Goal: Task Accomplishment & Management: Use online tool/utility

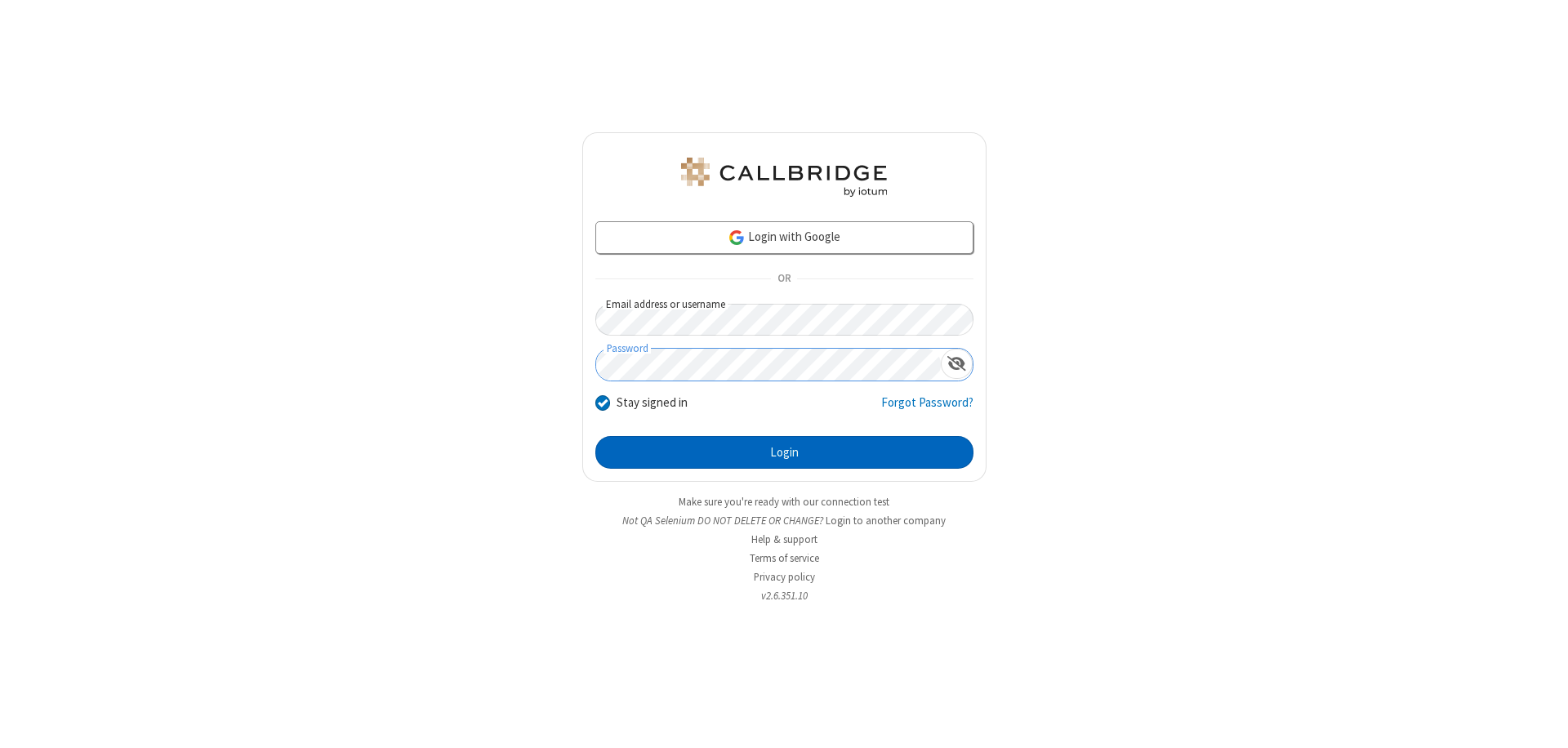
click at [784, 453] on button "Login" at bounding box center [784, 452] width 378 height 33
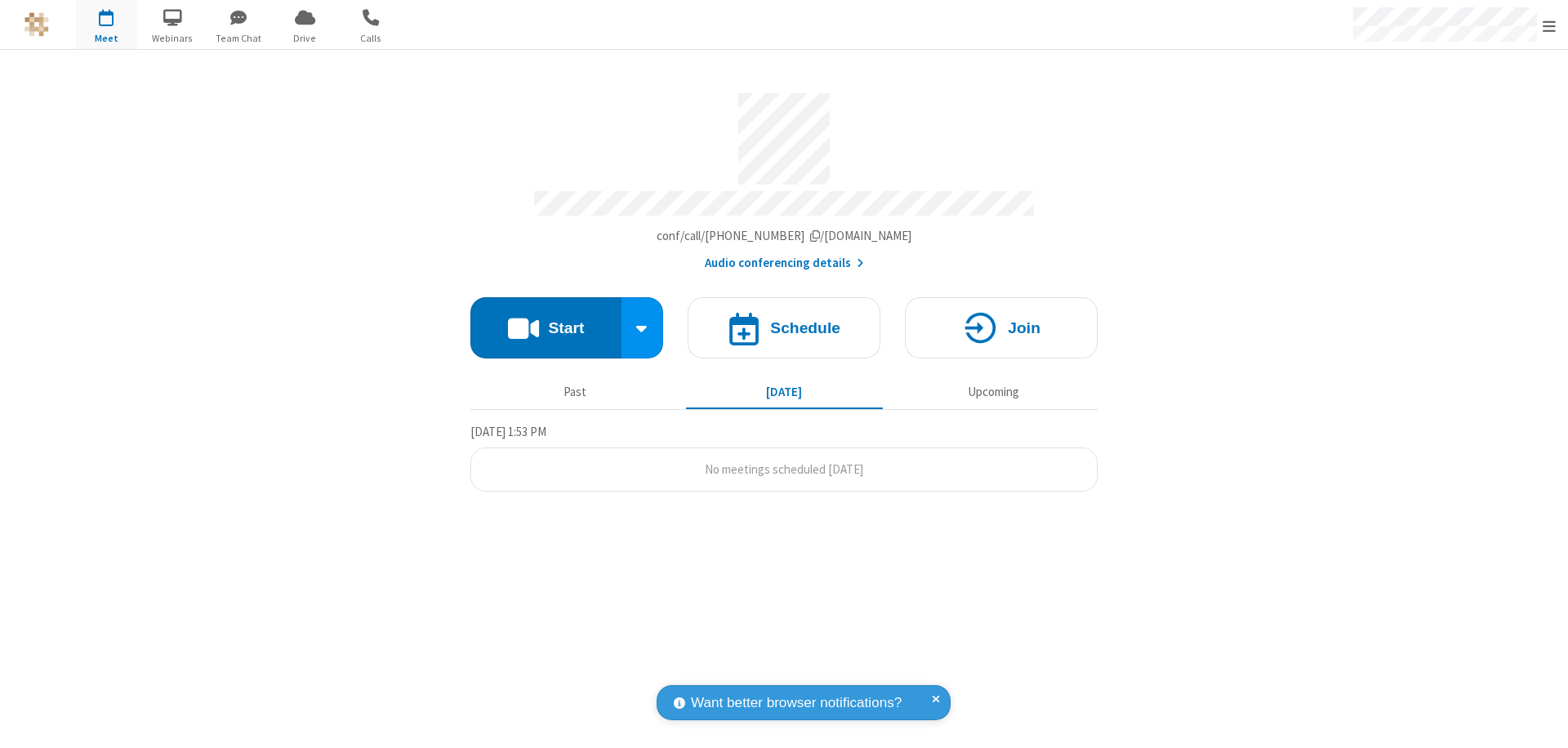
click at [1549, 25] on span "Open menu" at bounding box center [1549, 26] width 13 height 17
click at [106, 24] on span "button" at bounding box center [107, 18] width 61 height 28
click at [784, 320] on h4 "Schedule" at bounding box center [806, 327] width 71 height 16
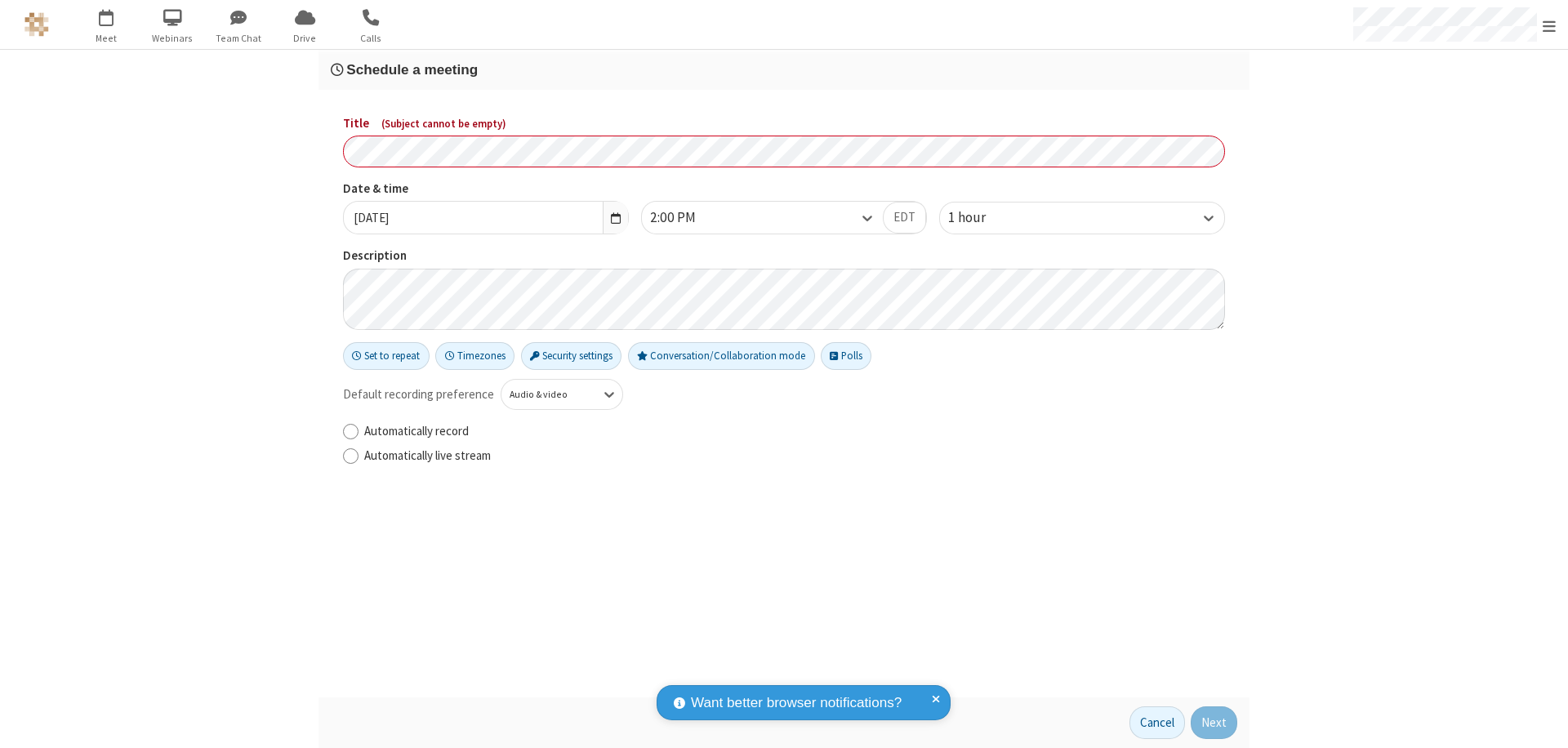
click at [784, 70] on h3 "Schedule a meeting" at bounding box center [784, 70] width 906 height 16
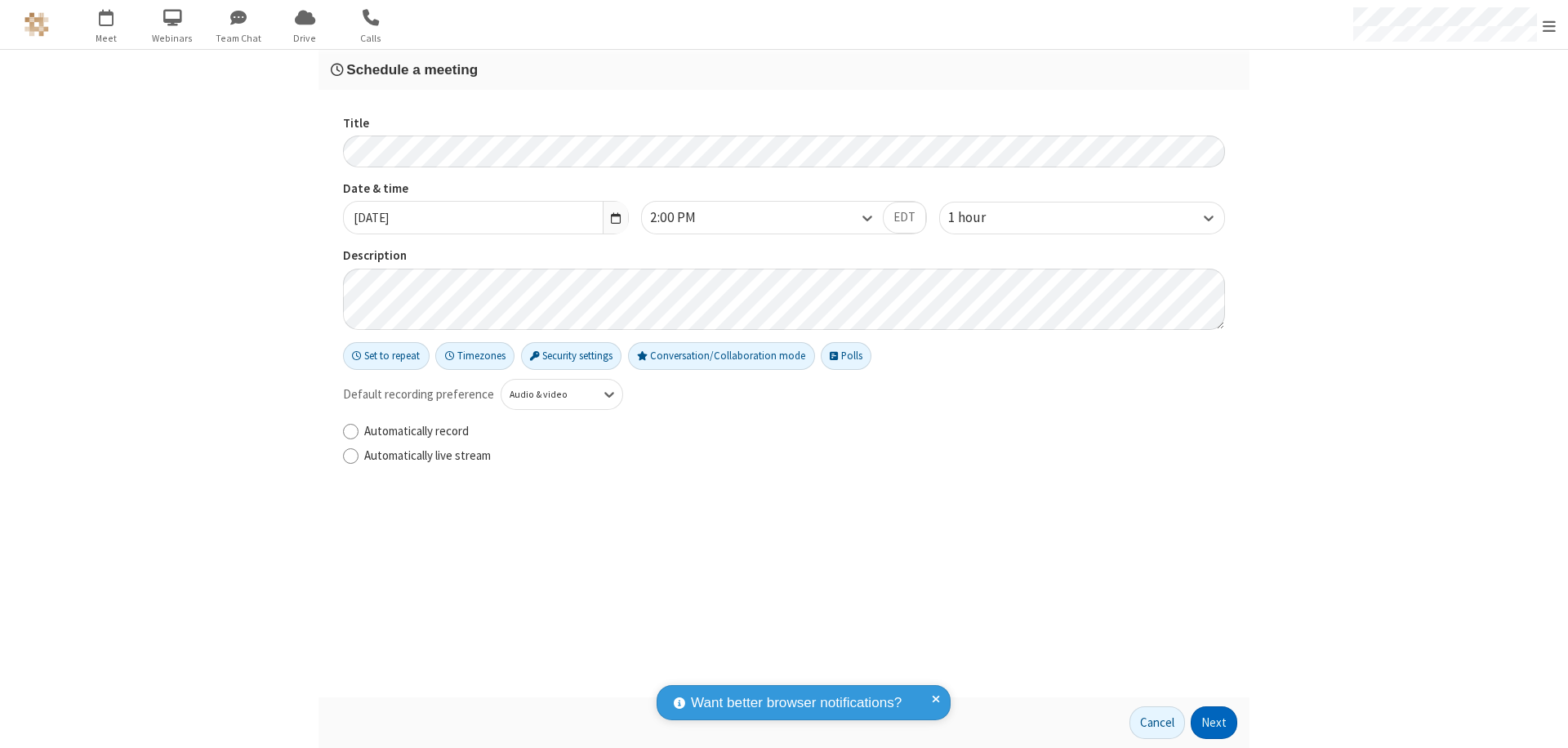
click at [1215, 723] on button "Next" at bounding box center [1214, 722] width 46 height 33
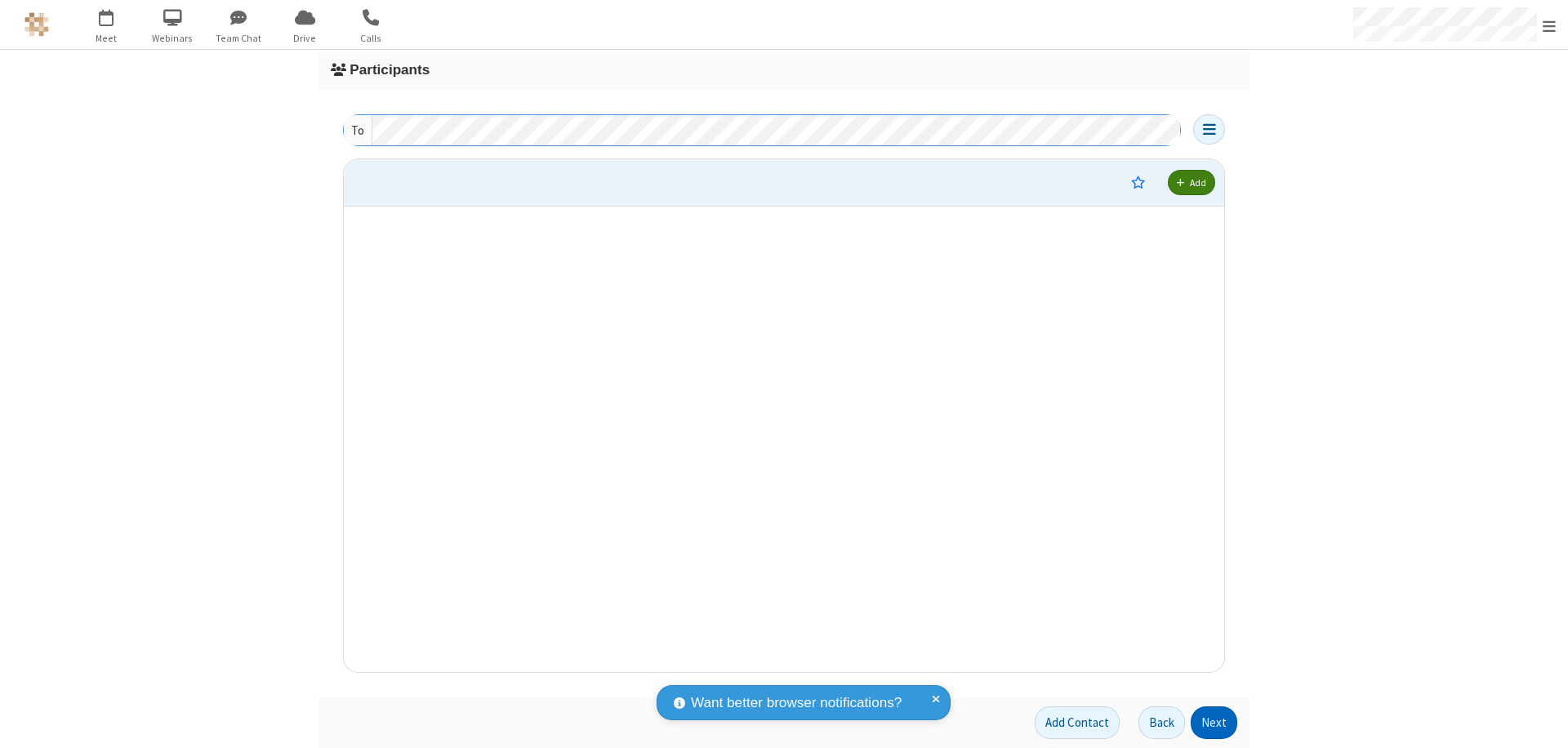
click at [1215, 723] on button "Next" at bounding box center [1214, 722] width 46 height 33
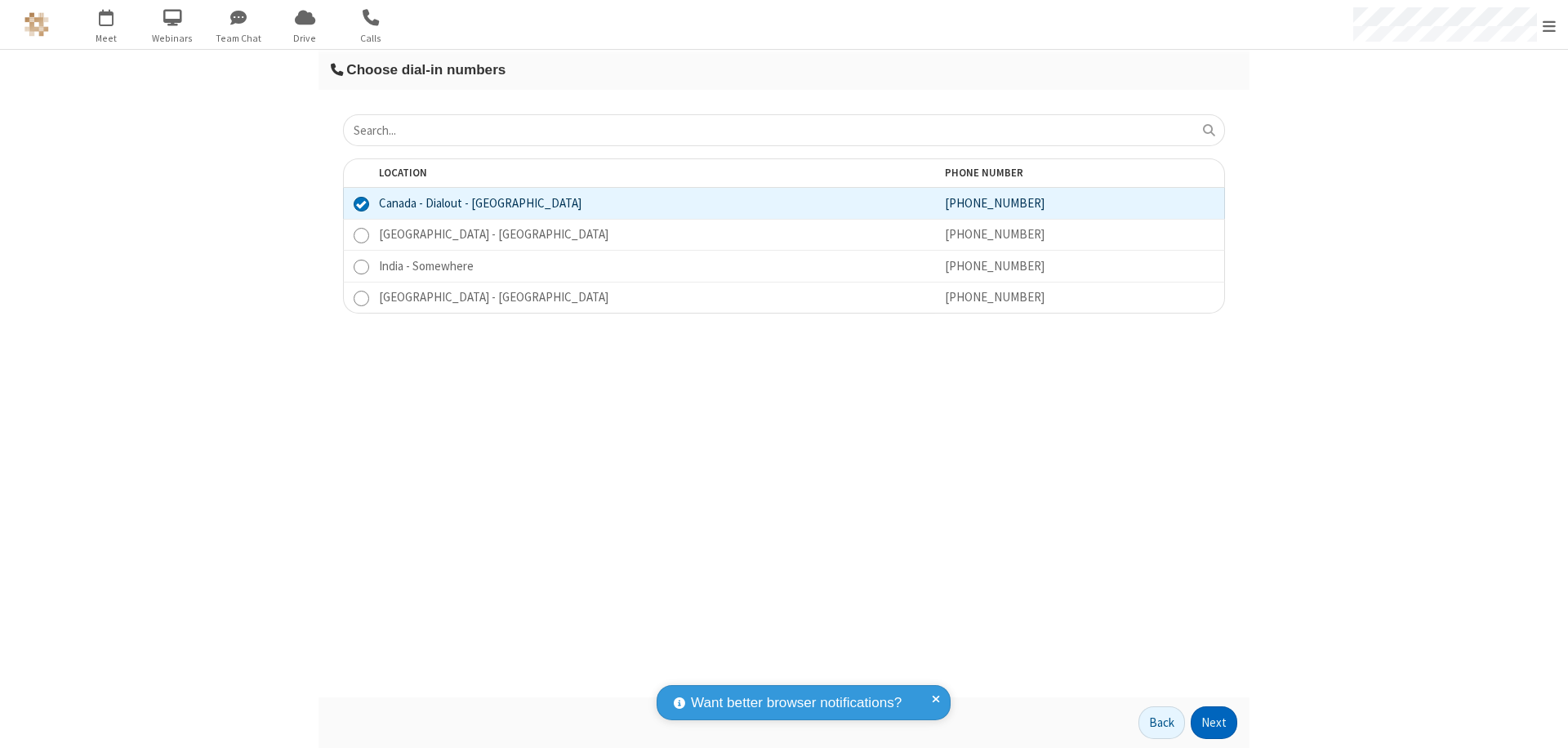
click at [1215, 723] on button "Next" at bounding box center [1214, 722] width 46 height 33
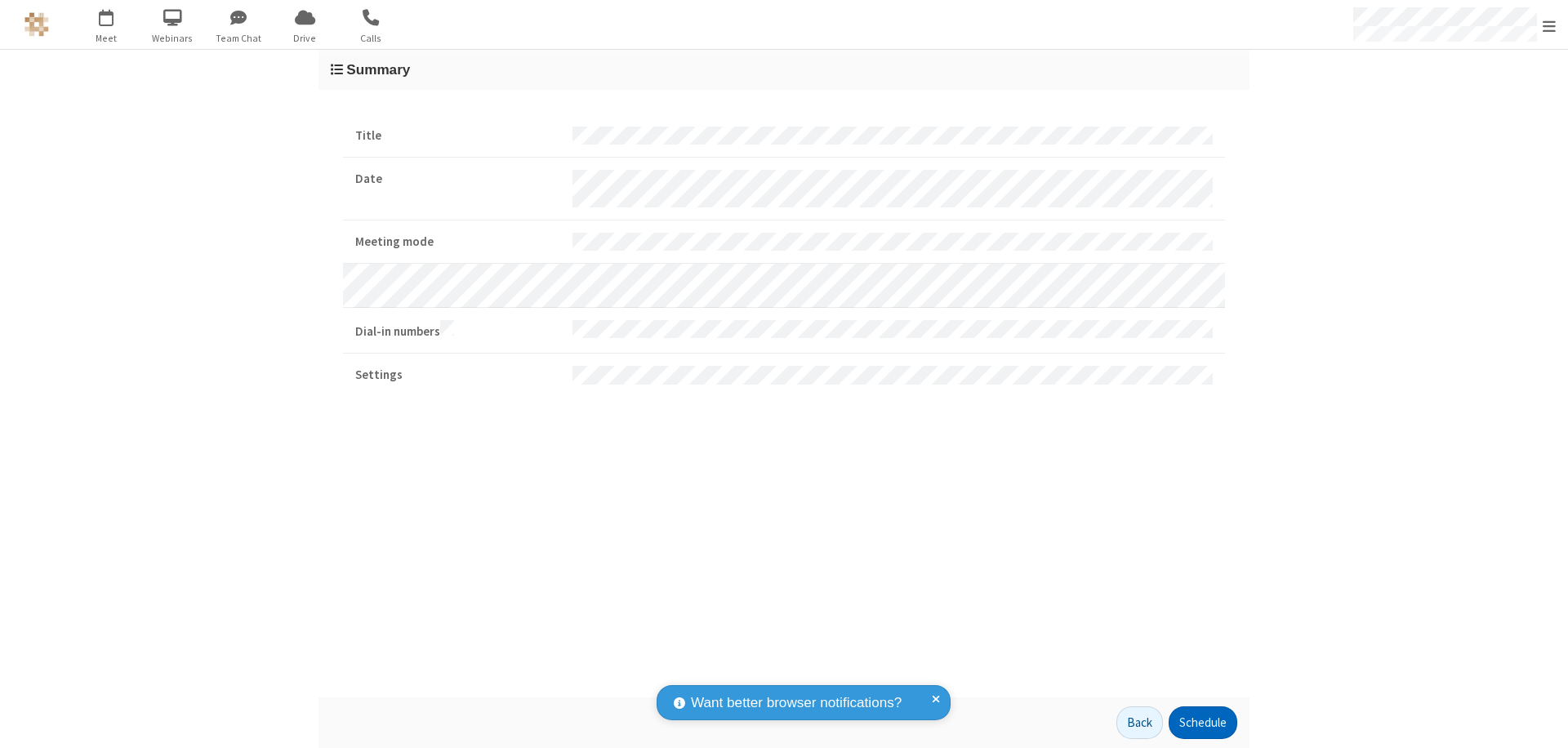
click at [1203, 723] on button "Schedule" at bounding box center [1204, 722] width 69 height 33
